Goal: Task Accomplishment & Management: Use online tool/utility

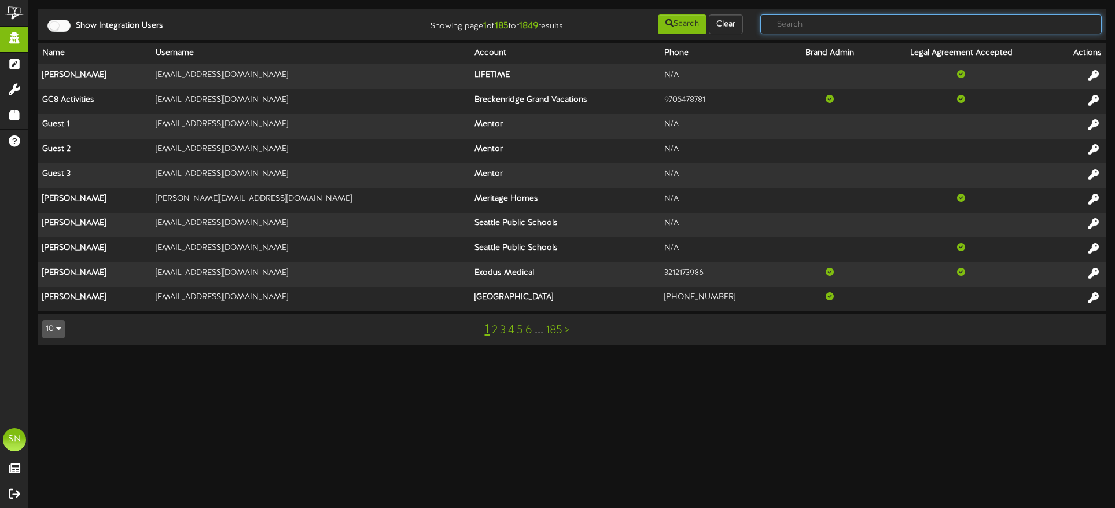
click at [823, 27] on input "text" at bounding box center [930, 24] width 341 height 20
click at [788, 25] on input "text" at bounding box center [930, 24] width 341 height 20
type input "GESA"
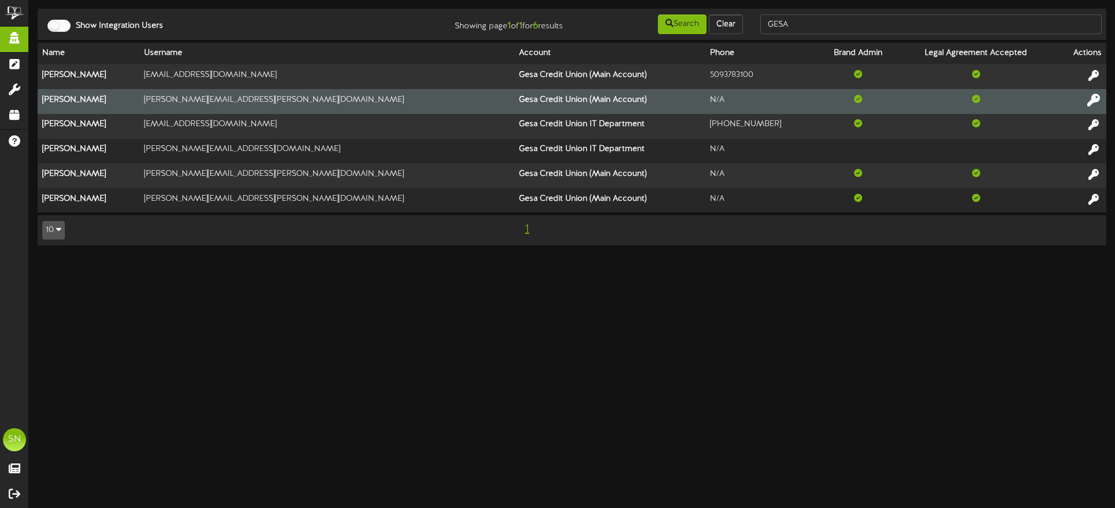
click at [1093, 100] on icon at bounding box center [1093, 99] width 13 height 13
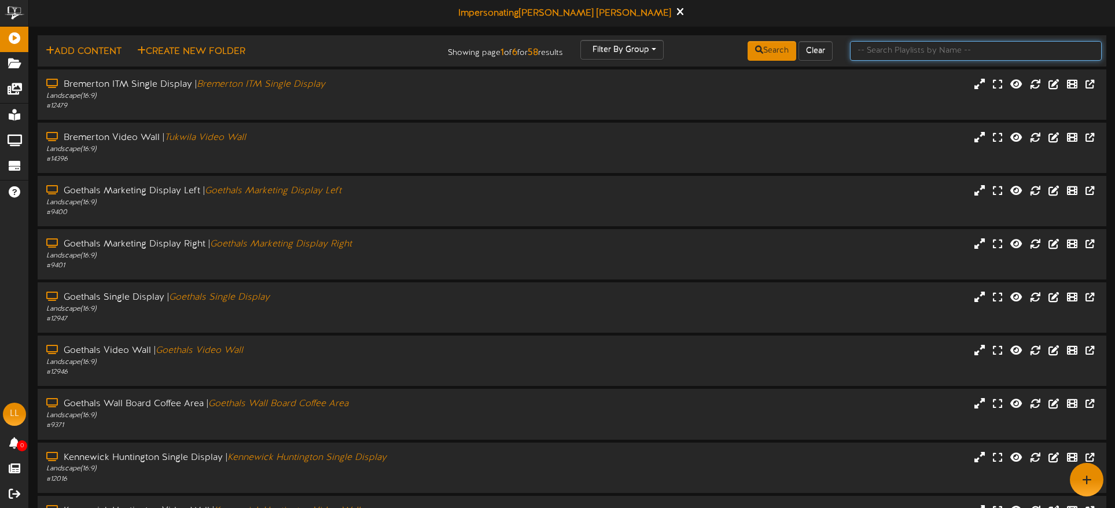
click at [879, 48] on input "text" at bounding box center [976, 51] width 252 height 20
type input "o"
type input "post falls"
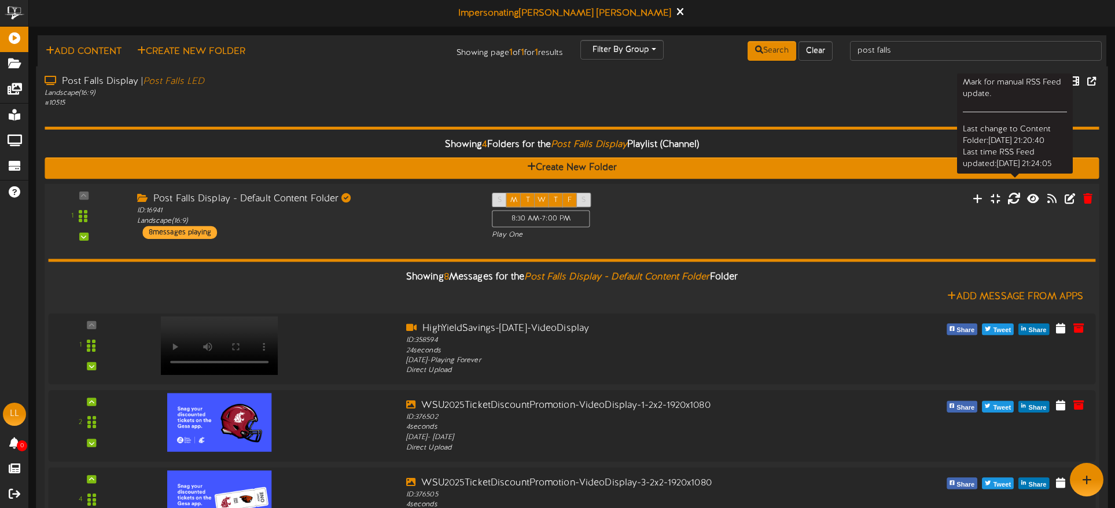
click at [1015, 199] on icon at bounding box center [1013, 197] width 13 height 13
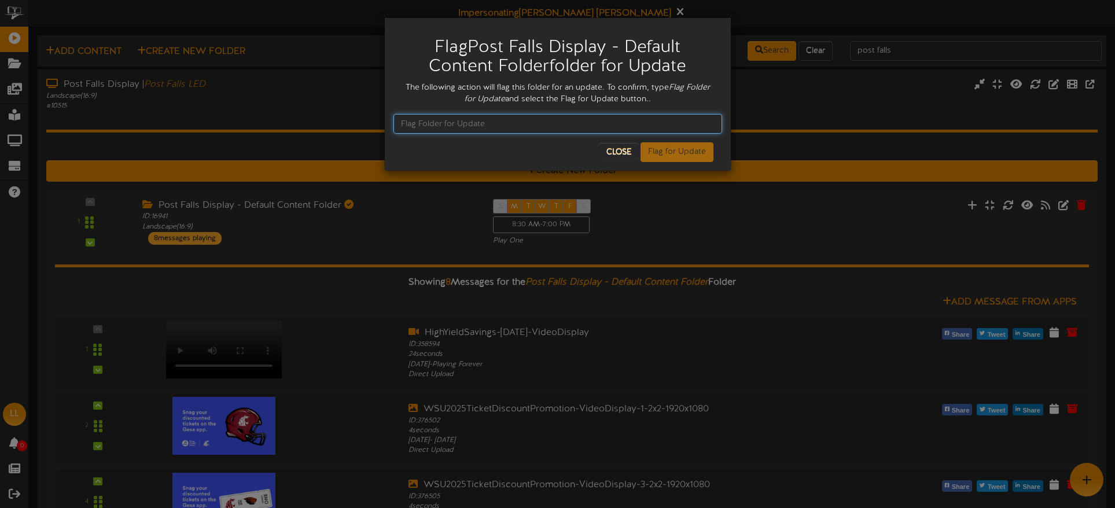
click at [575, 125] on input "text" at bounding box center [557, 124] width 329 height 20
click at [218, 335] on div "Flag Post Falls Display - Default Content Folder folder for Update The followin…" at bounding box center [557, 254] width 1115 height 508
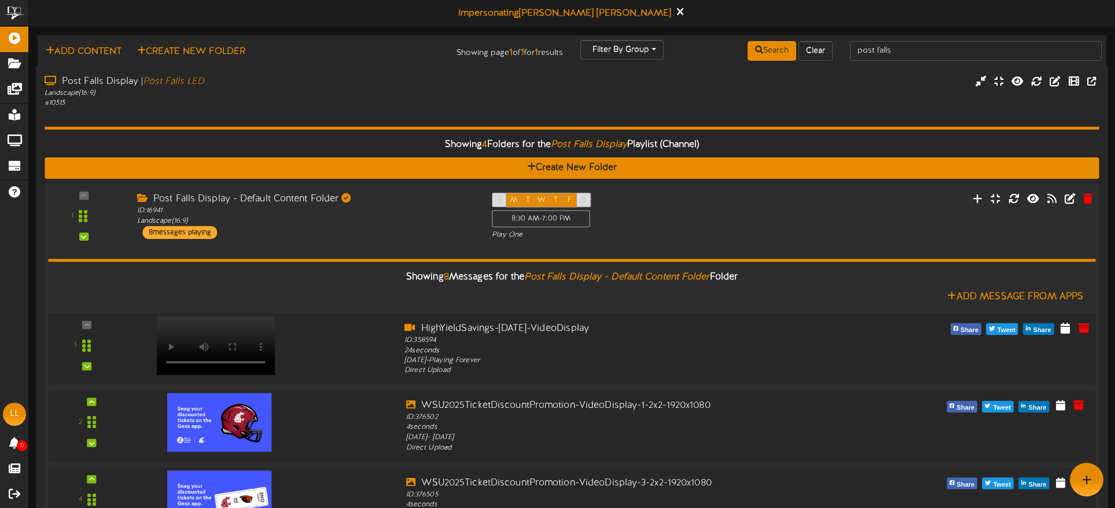
click at [223, 327] on video at bounding box center [216, 345] width 119 height 59
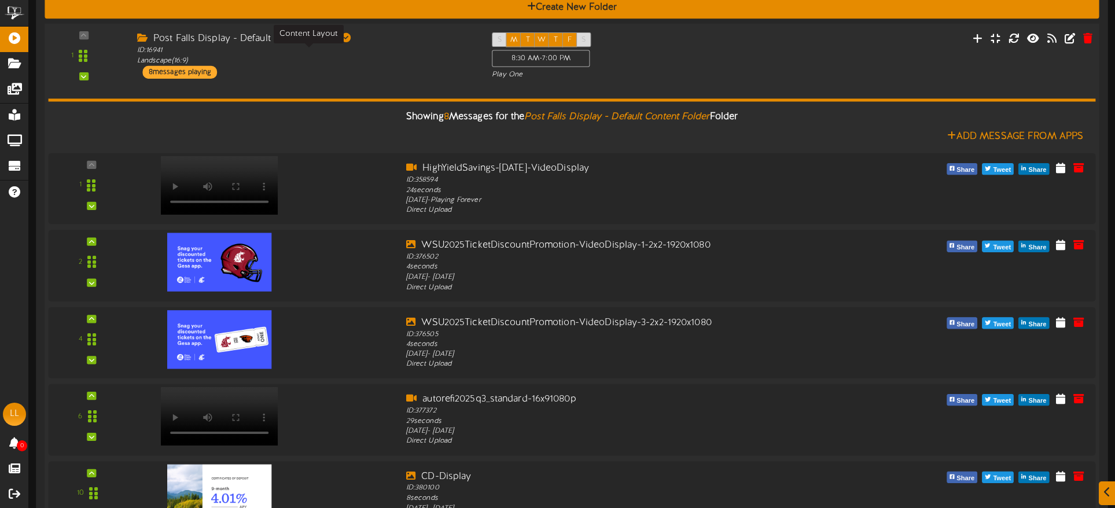
scroll to position [169, 0]
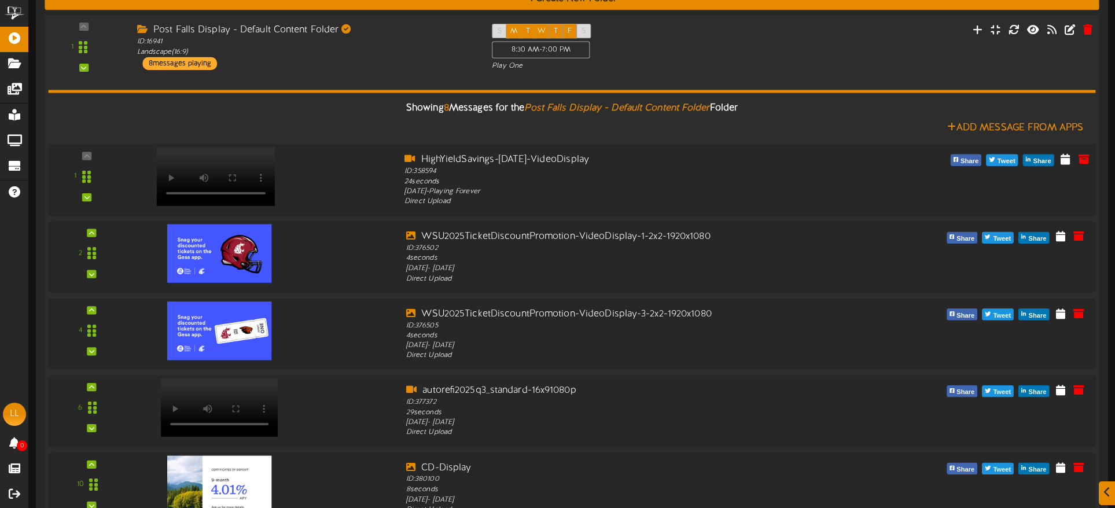
click at [217, 158] on video at bounding box center [216, 176] width 119 height 59
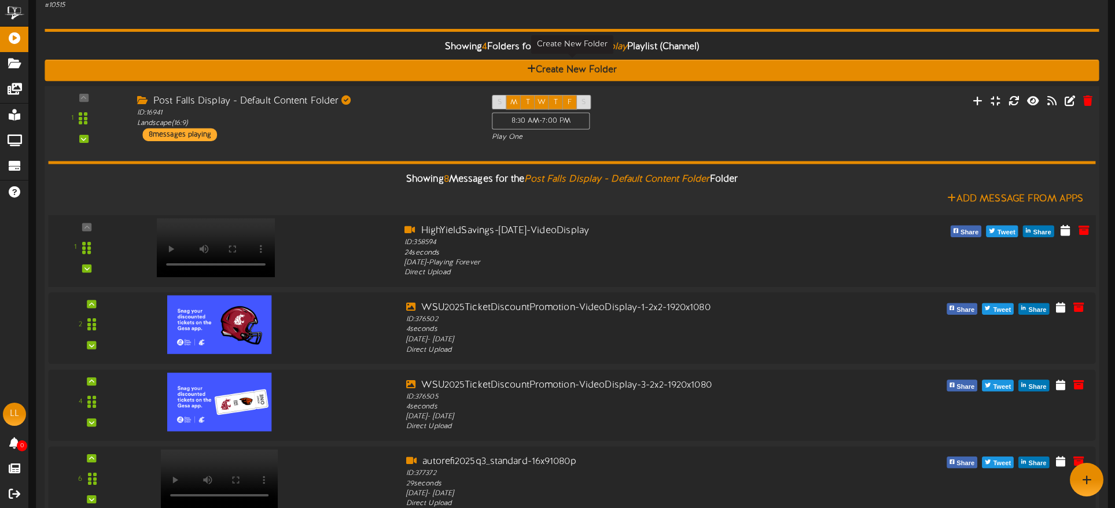
scroll to position [0, 0]
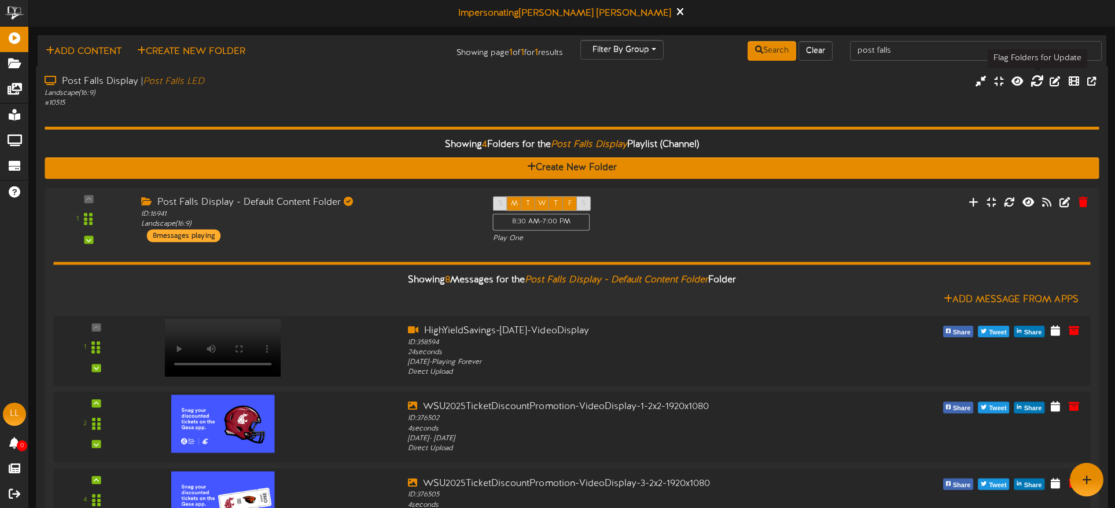
click at [1036, 82] on icon at bounding box center [1036, 80] width 13 height 13
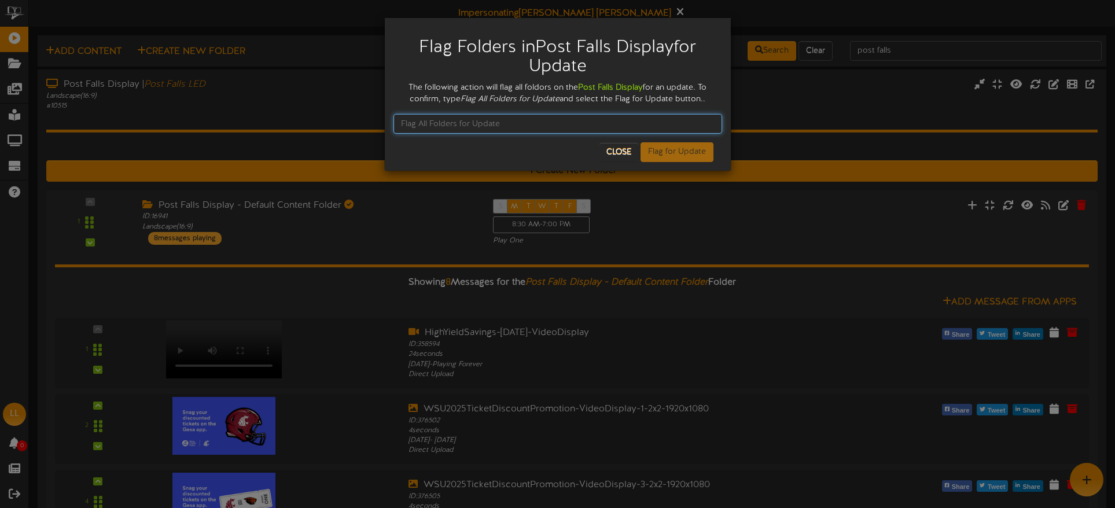
click at [531, 121] on input "text" at bounding box center [557, 124] width 329 height 20
click at [445, 119] on input "Flag All Folderd for Update" at bounding box center [557, 124] width 329 height 20
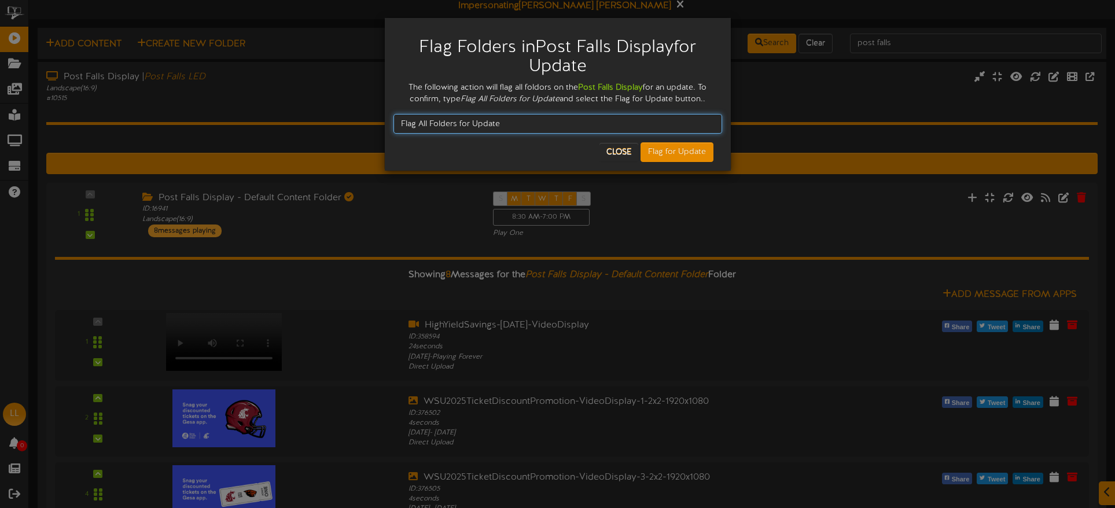
type input "Flag All Folders for Update"
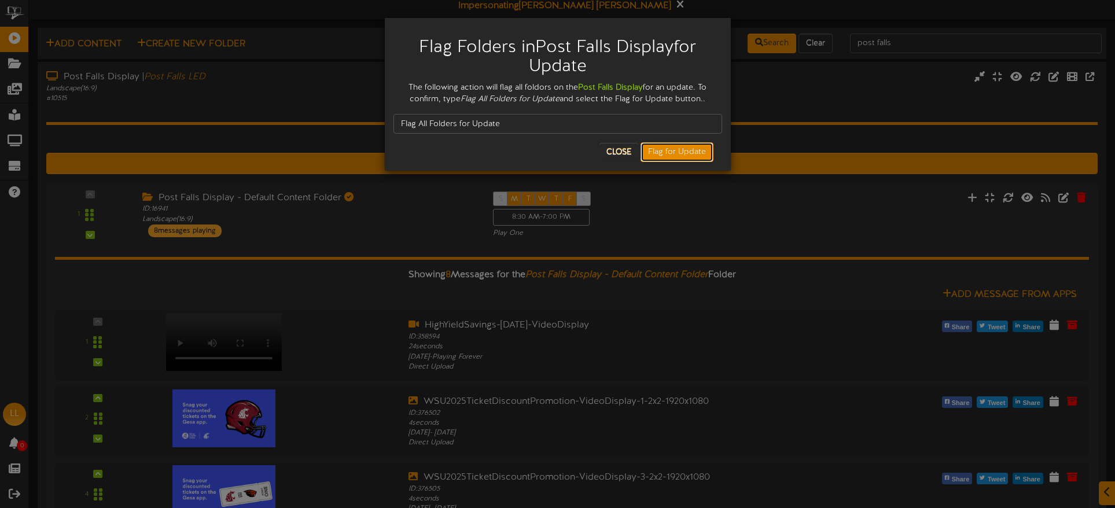
click at [700, 146] on button "Flag for Update" at bounding box center [676, 152] width 73 height 20
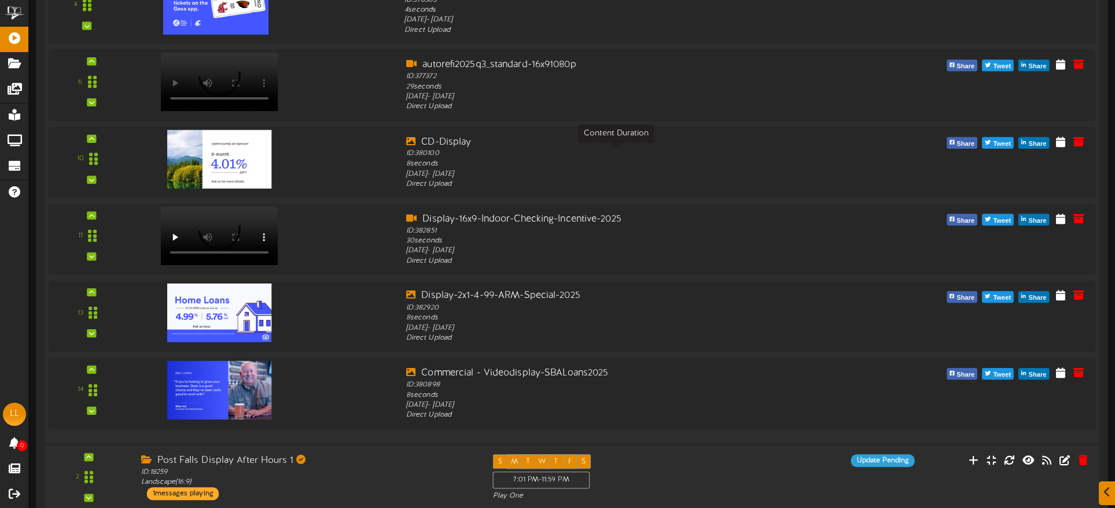
scroll to position [496, 0]
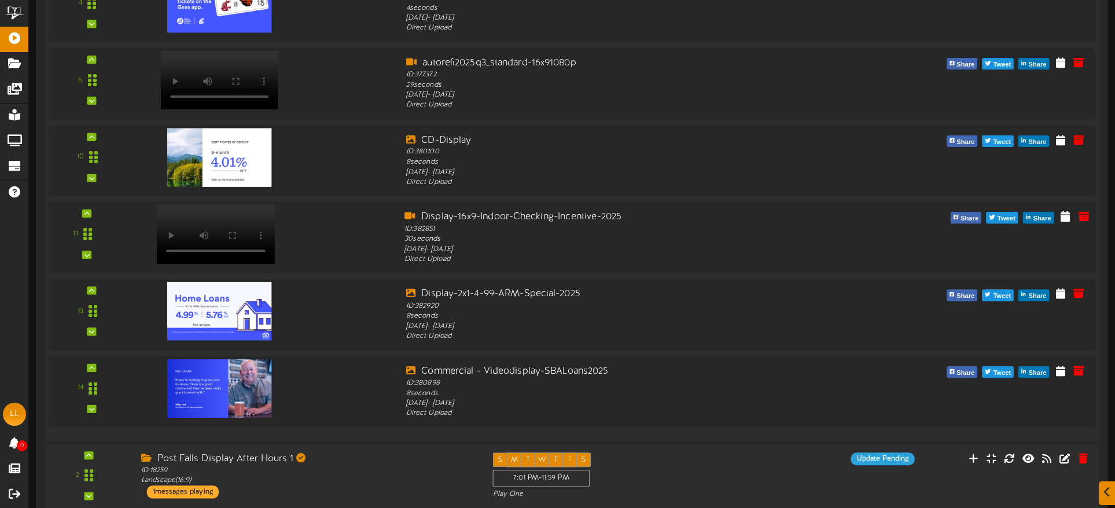
click at [244, 214] on video at bounding box center [216, 233] width 119 height 59
